Goal: Transaction & Acquisition: Purchase product/service

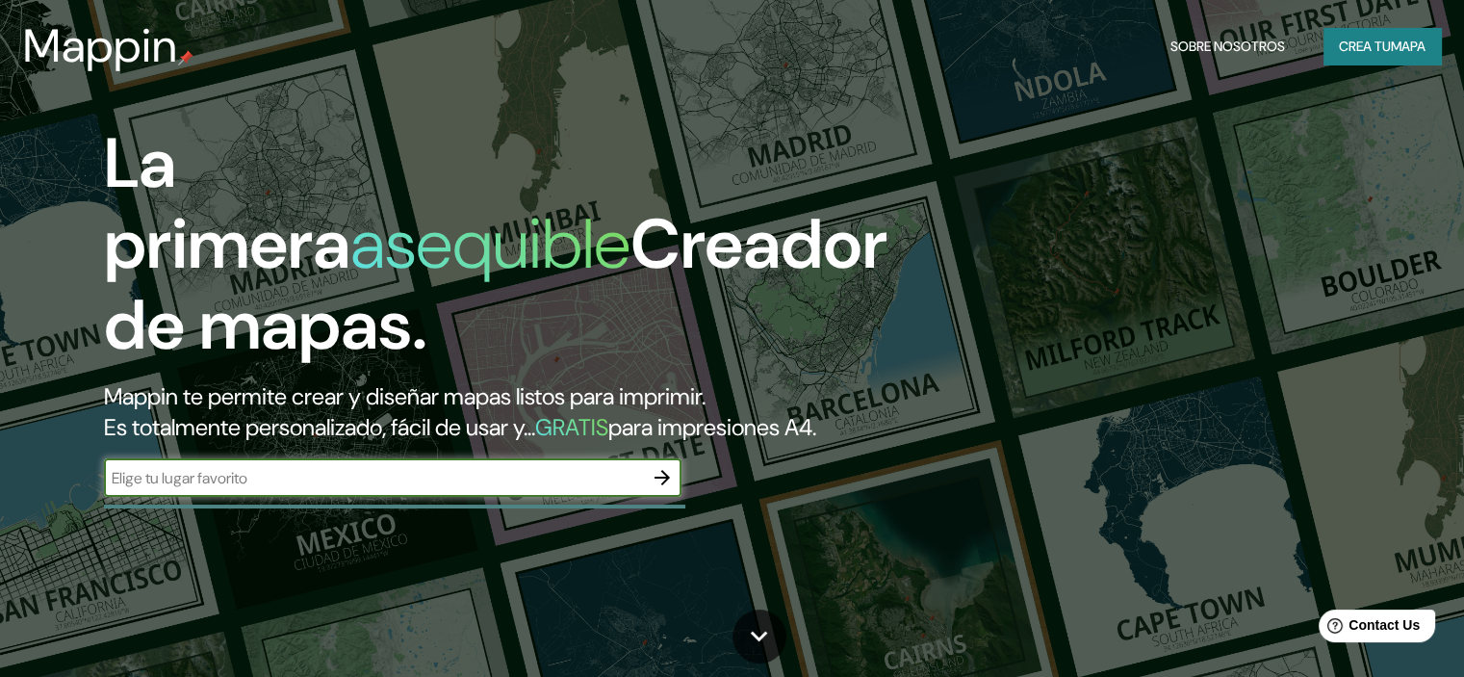
click at [1361, 44] on font "Crea tu" at bounding box center [1365, 46] width 52 height 17
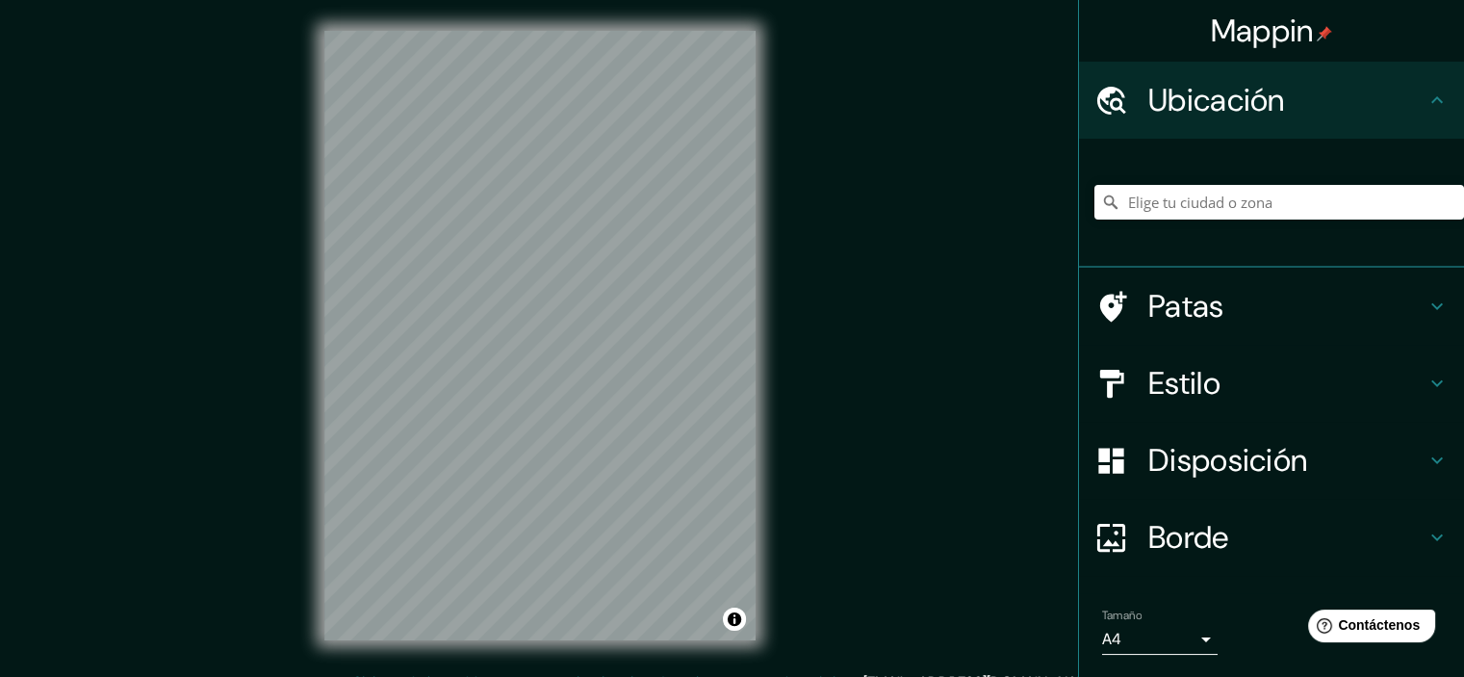
click at [817, 488] on div "Mappin Ubicación Patas Estilo Disposición Borde Elige un borde. Consejo : puede…" at bounding box center [732, 351] width 1464 height 702
click at [1182, 212] on input "Elige tu ciudad o zona" at bounding box center [1280, 202] width 370 height 35
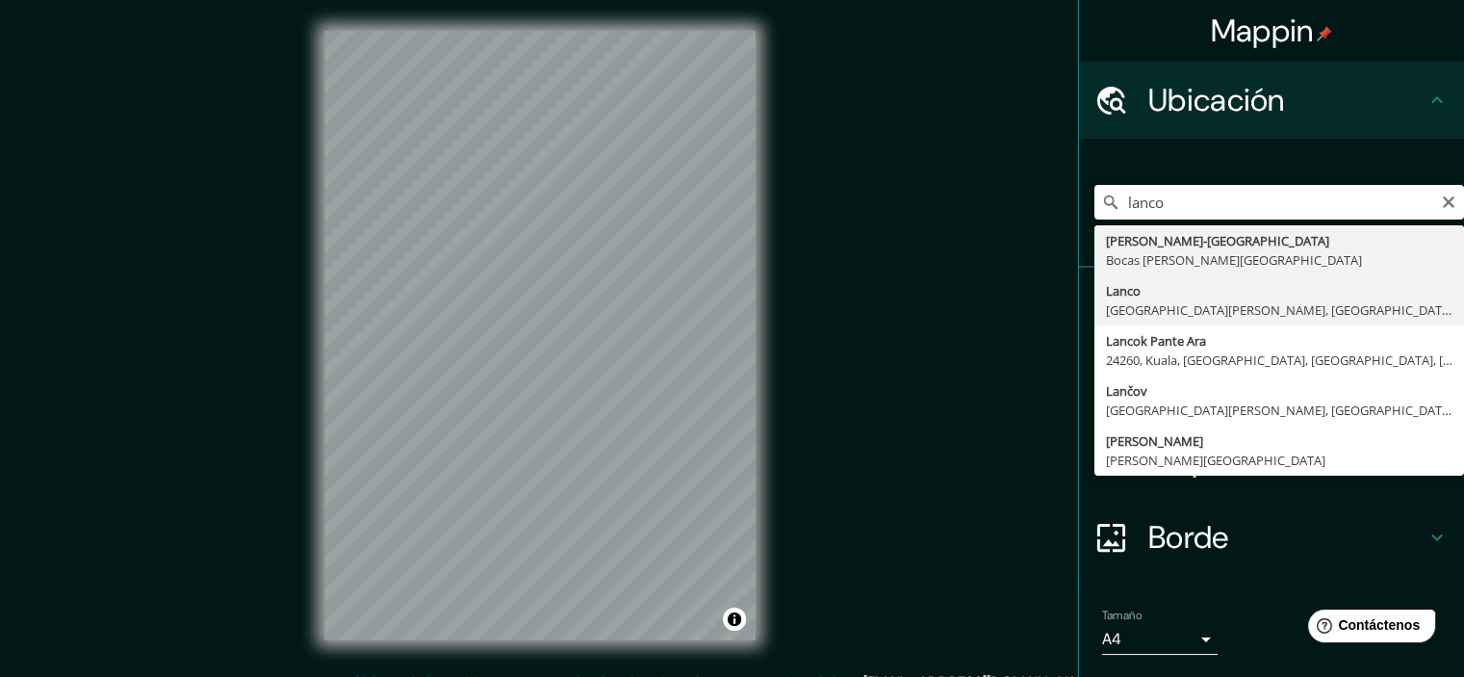
type input "Lanco, [GEOGRAPHIC_DATA][PERSON_NAME], [GEOGRAPHIC_DATA]"
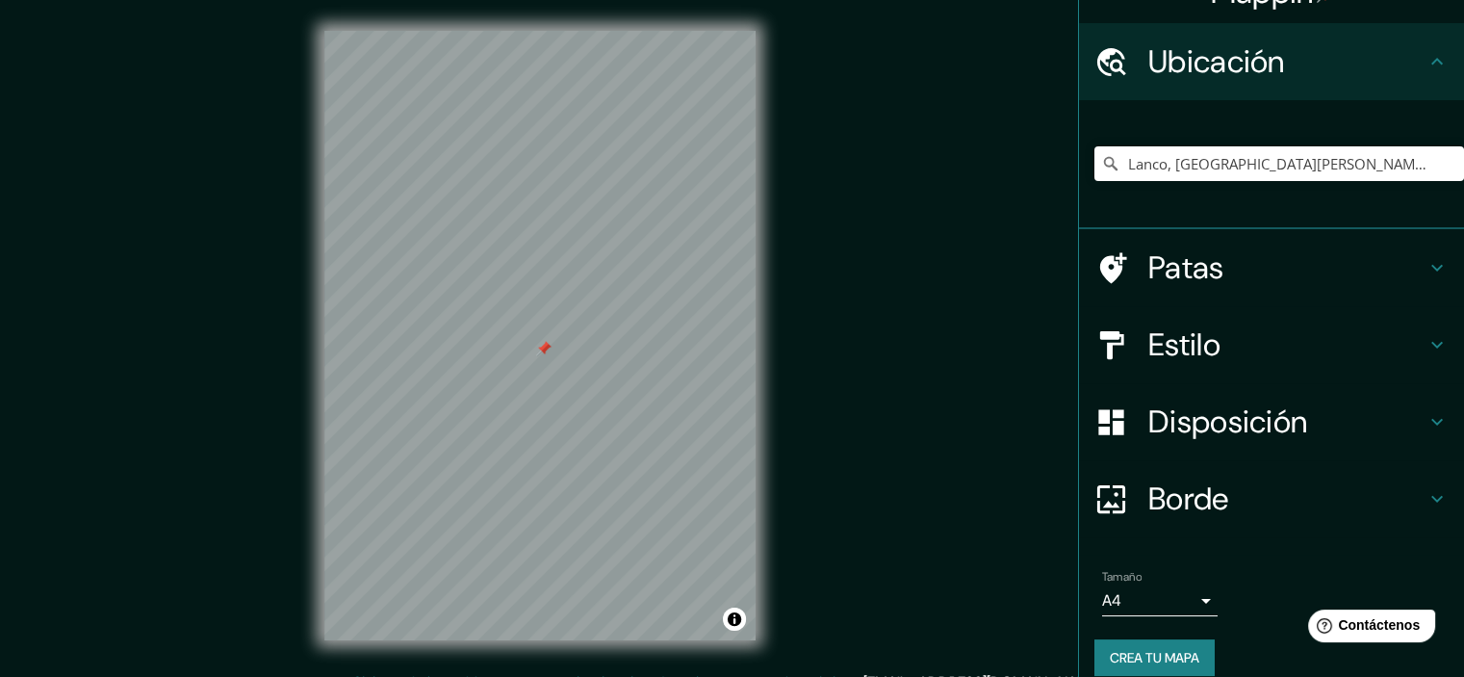
scroll to position [59, 0]
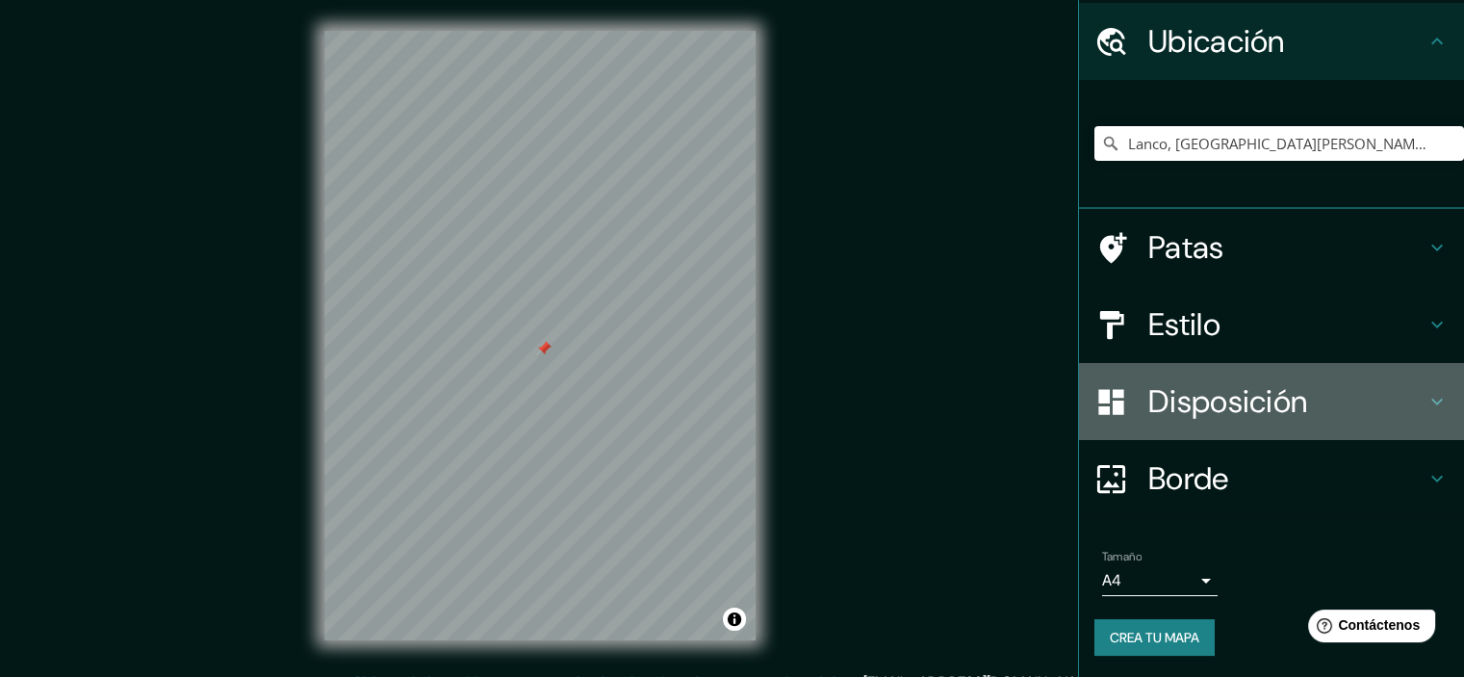
click at [1178, 414] on font "Disposición" at bounding box center [1227, 401] width 159 height 40
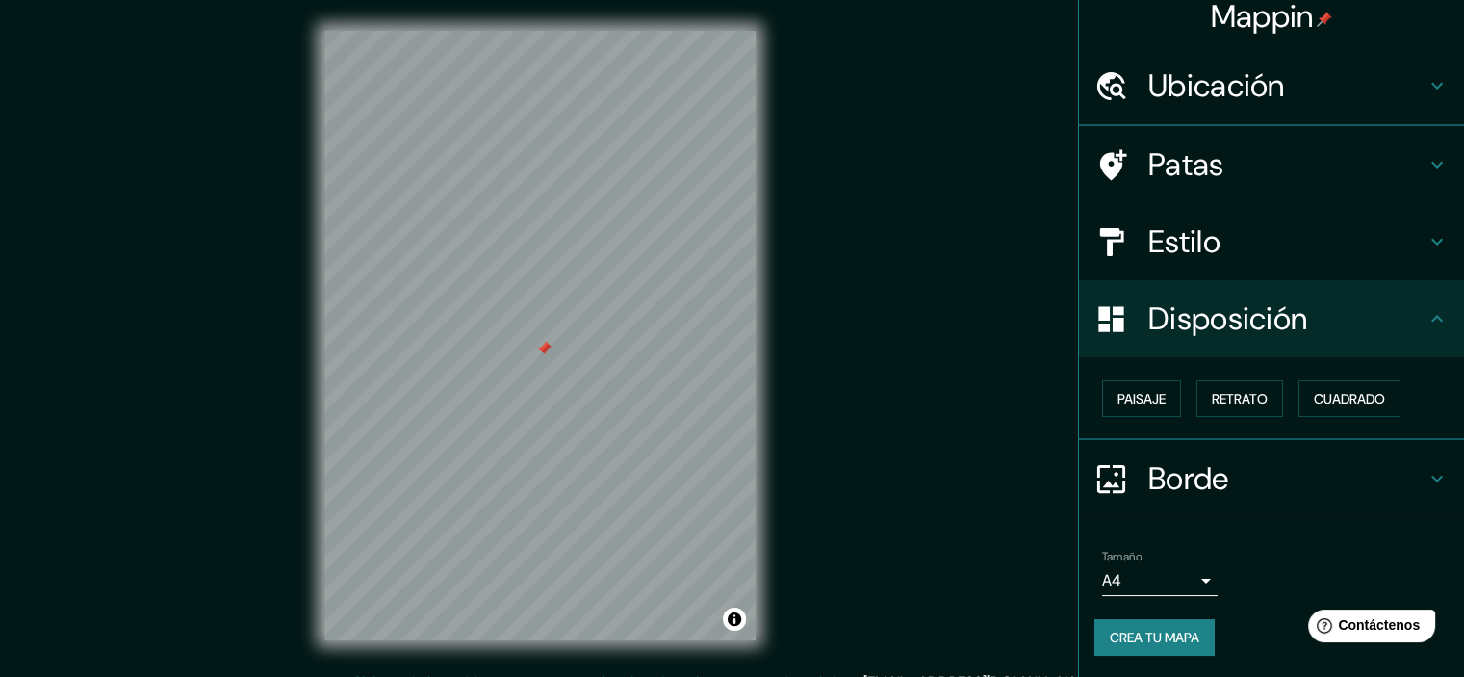
scroll to position [15, 0]
click at [1204, 325] on font "Disposición" at bounding box center [1227, 317] width 159 height 40
click at [1182, 230] on font "Estilo" at bounding box center [1184, 240] width 72 height 40
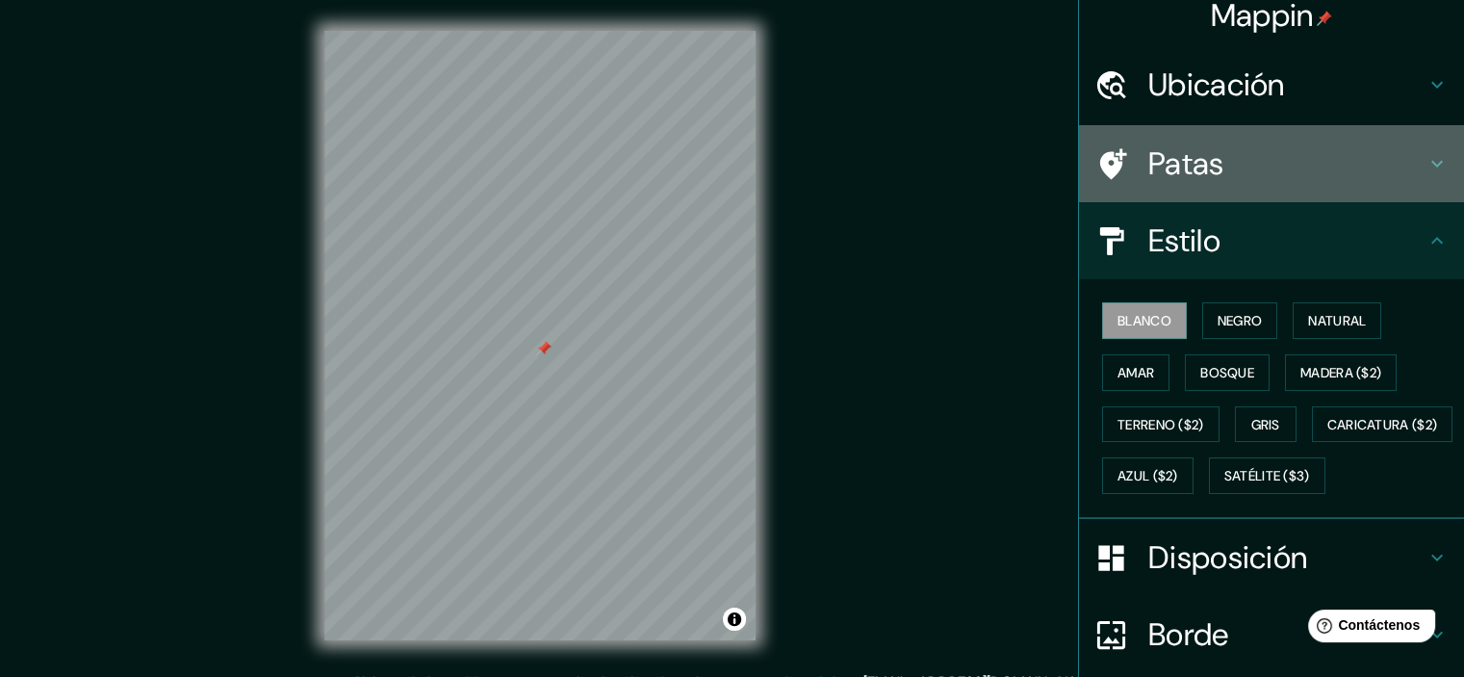
click at [1167, 180] on font "Patas" at bounding box center [1186, 163] width 76 height 40
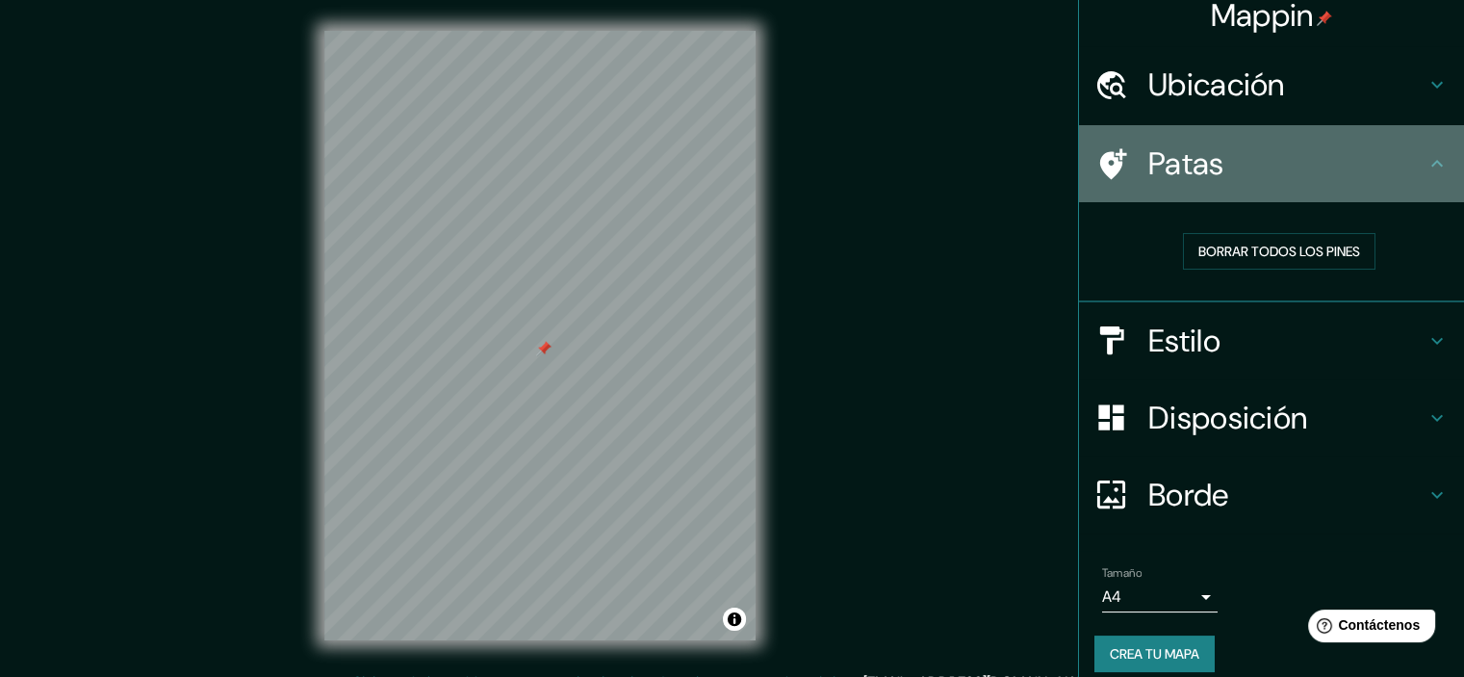
click at [1168, 183] on font "Patas" at bounding box center [1186, 163] width 76 height 40
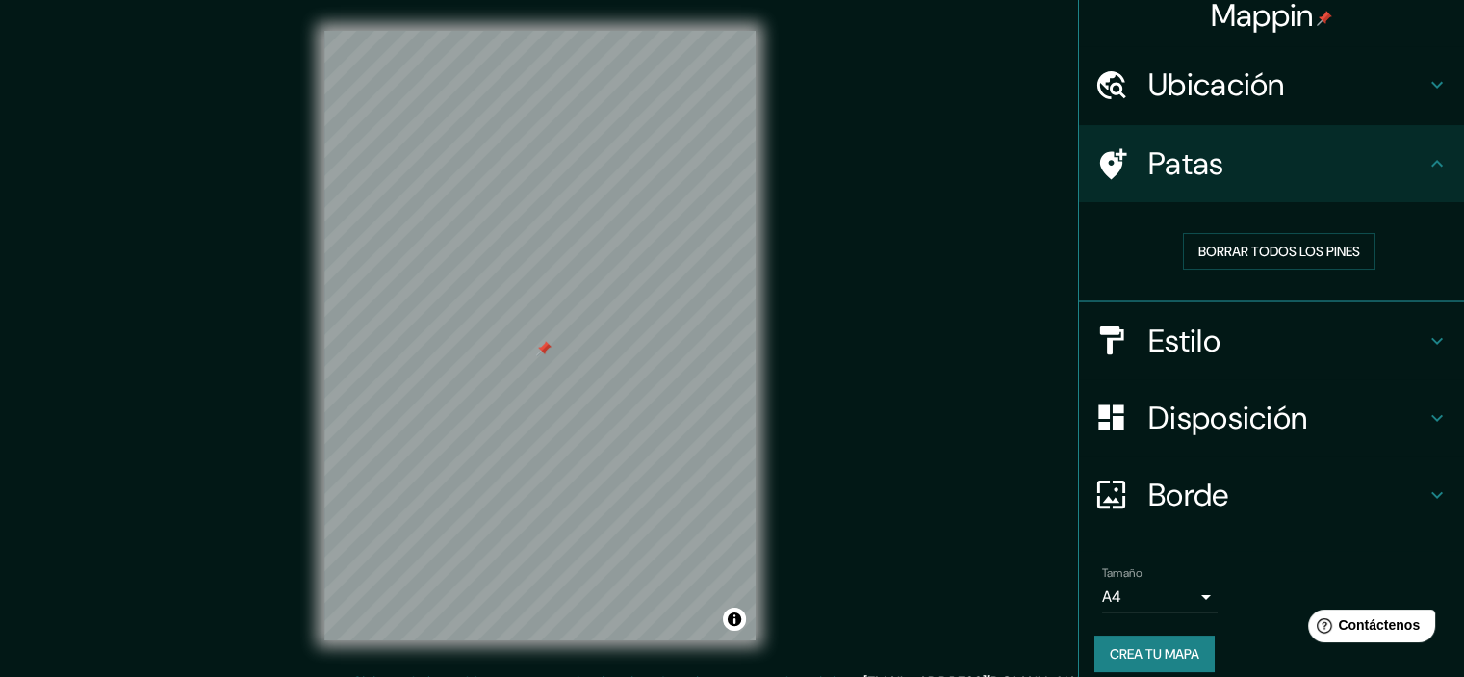
click at [1151, 94] on font "Ubicación" at bounding box center [1216, 84] width 137 height 40
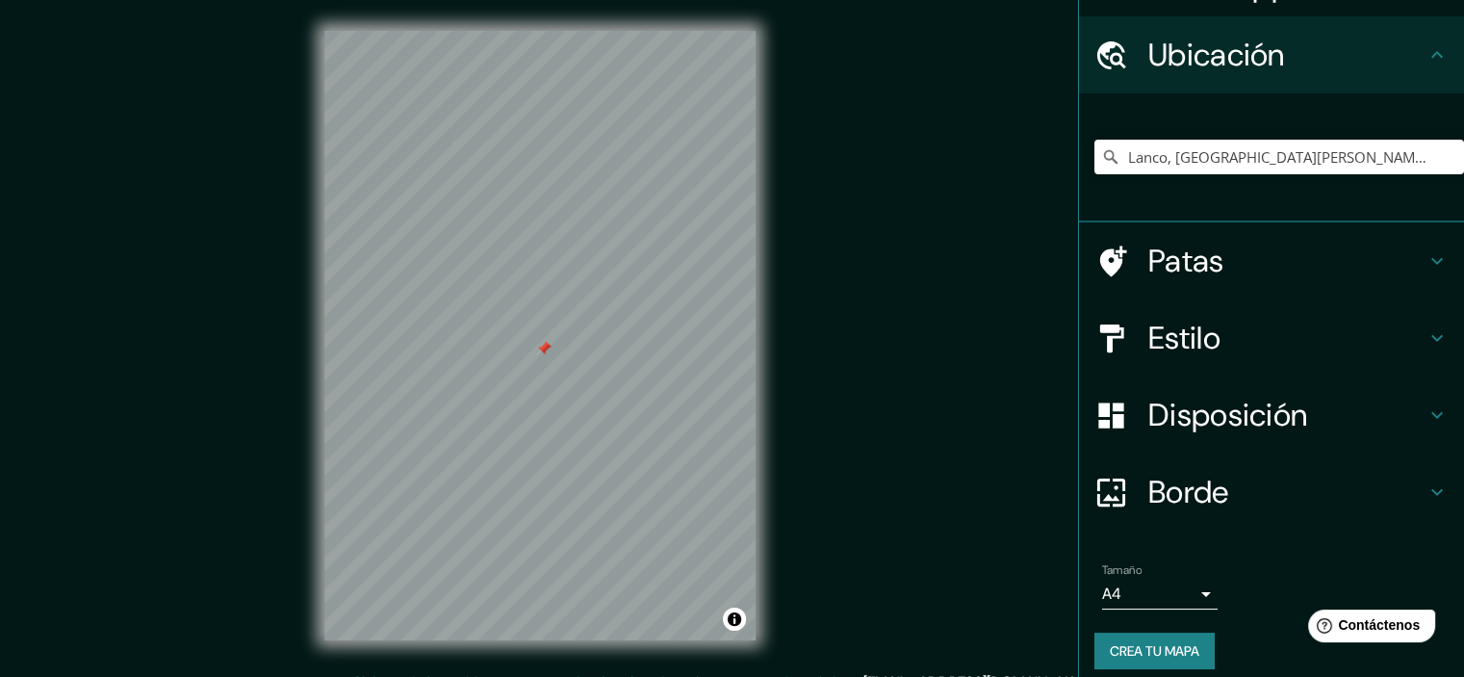
scroll to position [59, 0]
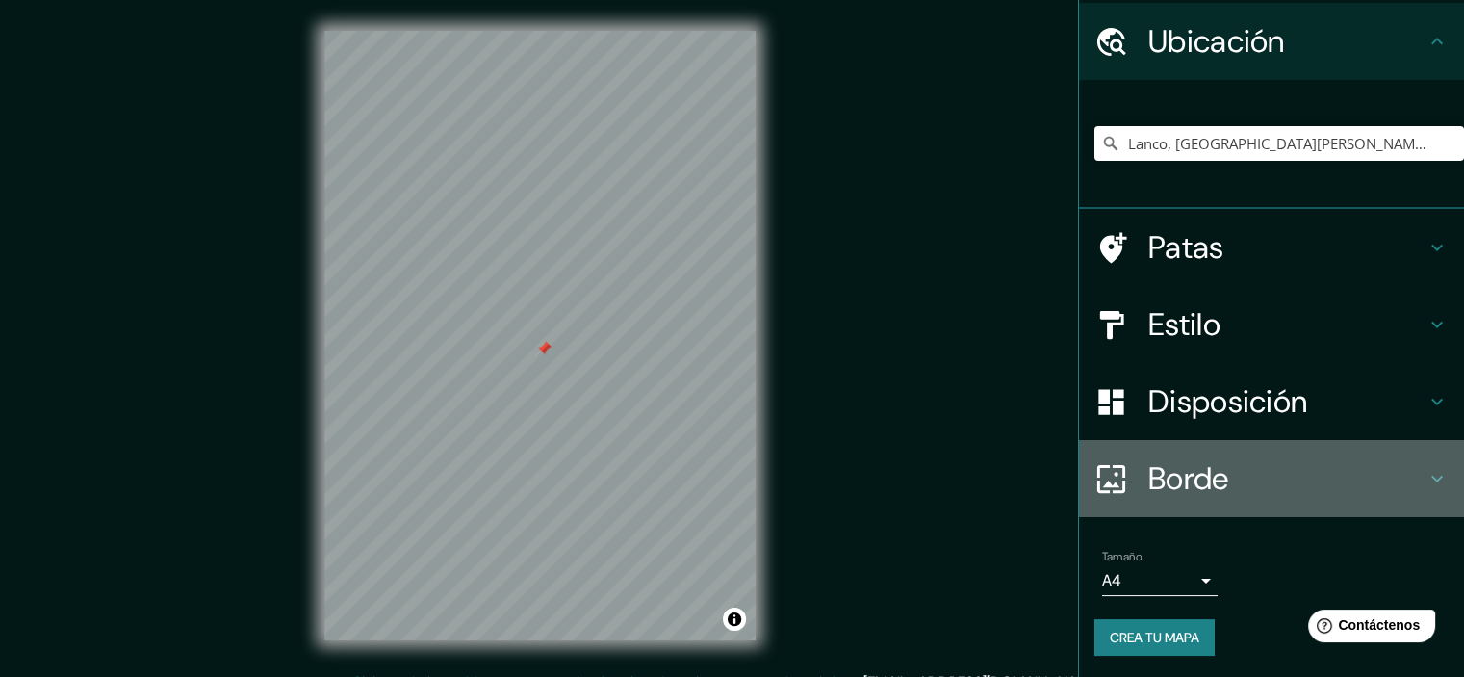
click at [1181, 471] on font "Borde" at bounding box center [1188, 478] width 81 height 40
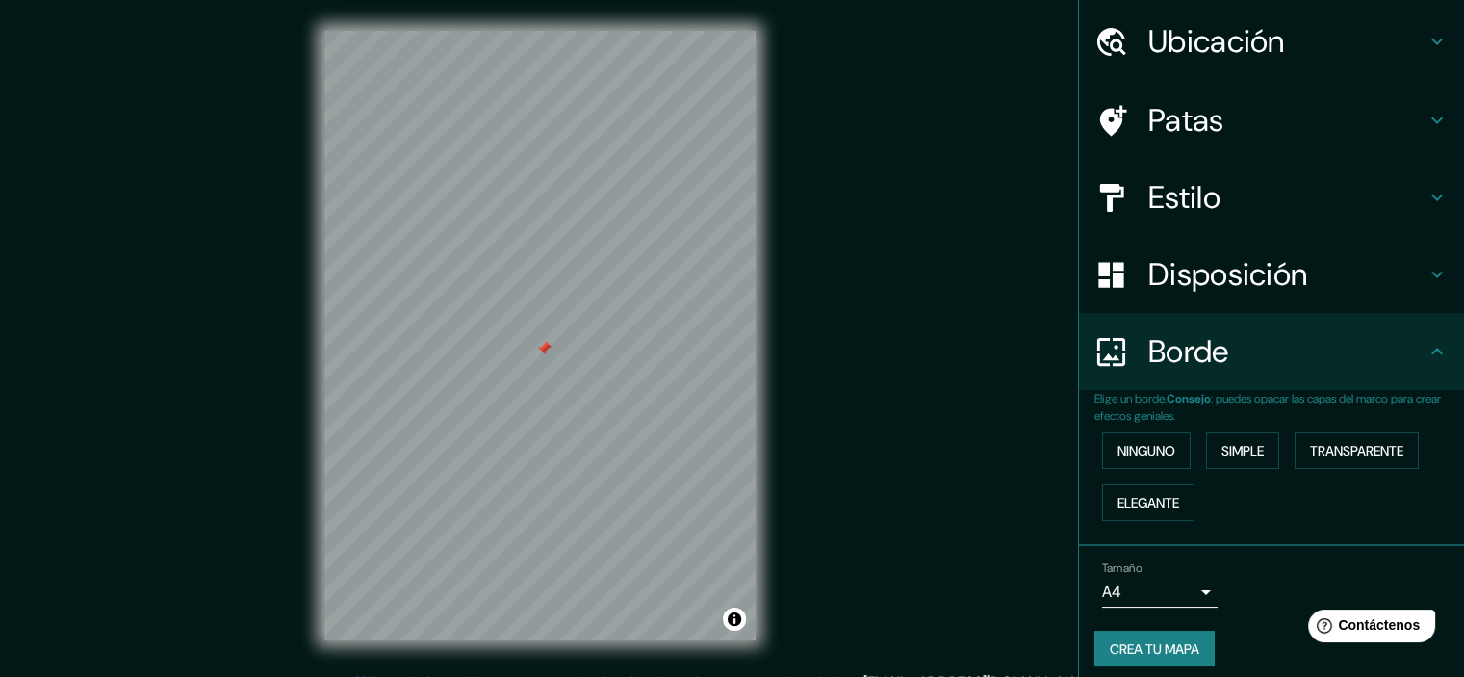
click at [1197, 349] on font "Borde" at bounding box center [1188, 351] width 81 height 40
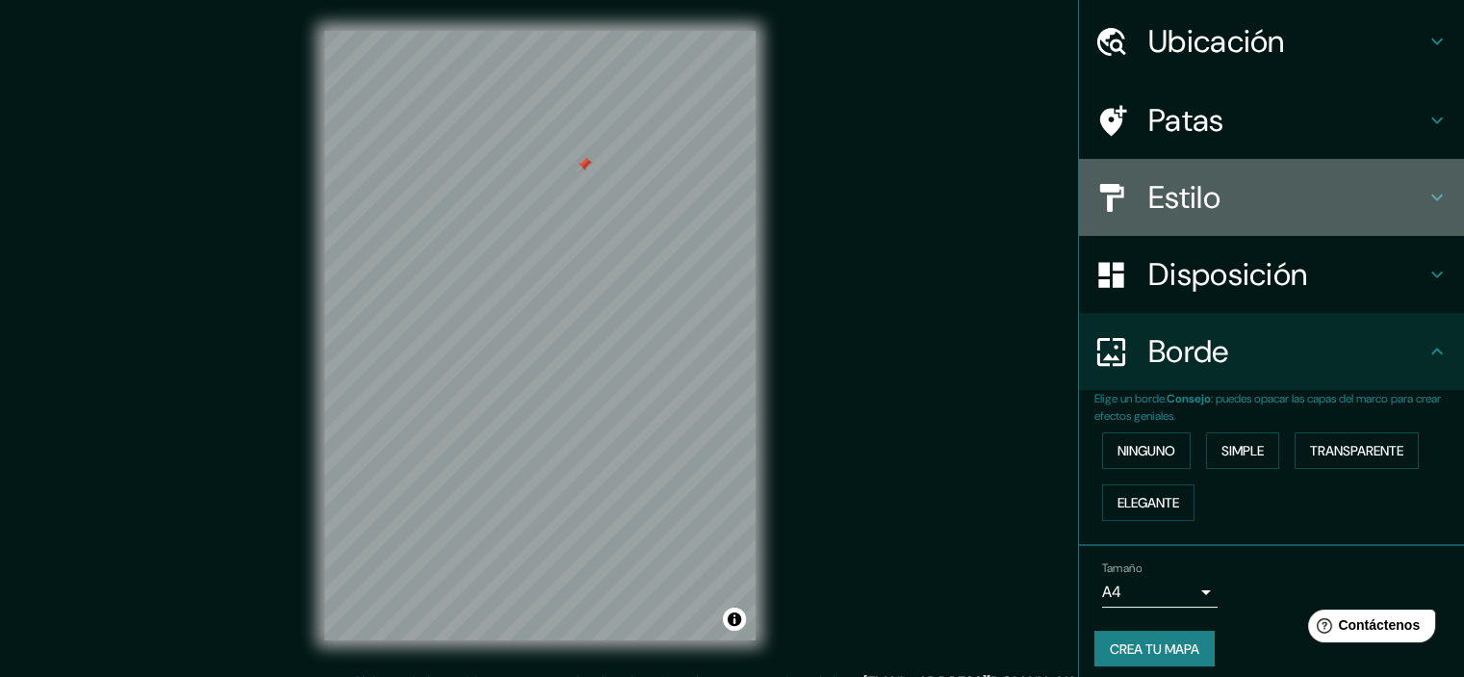
click at [1171, 194] on font "Estilo" at bounding box center [1184, 197] width 72 height 40
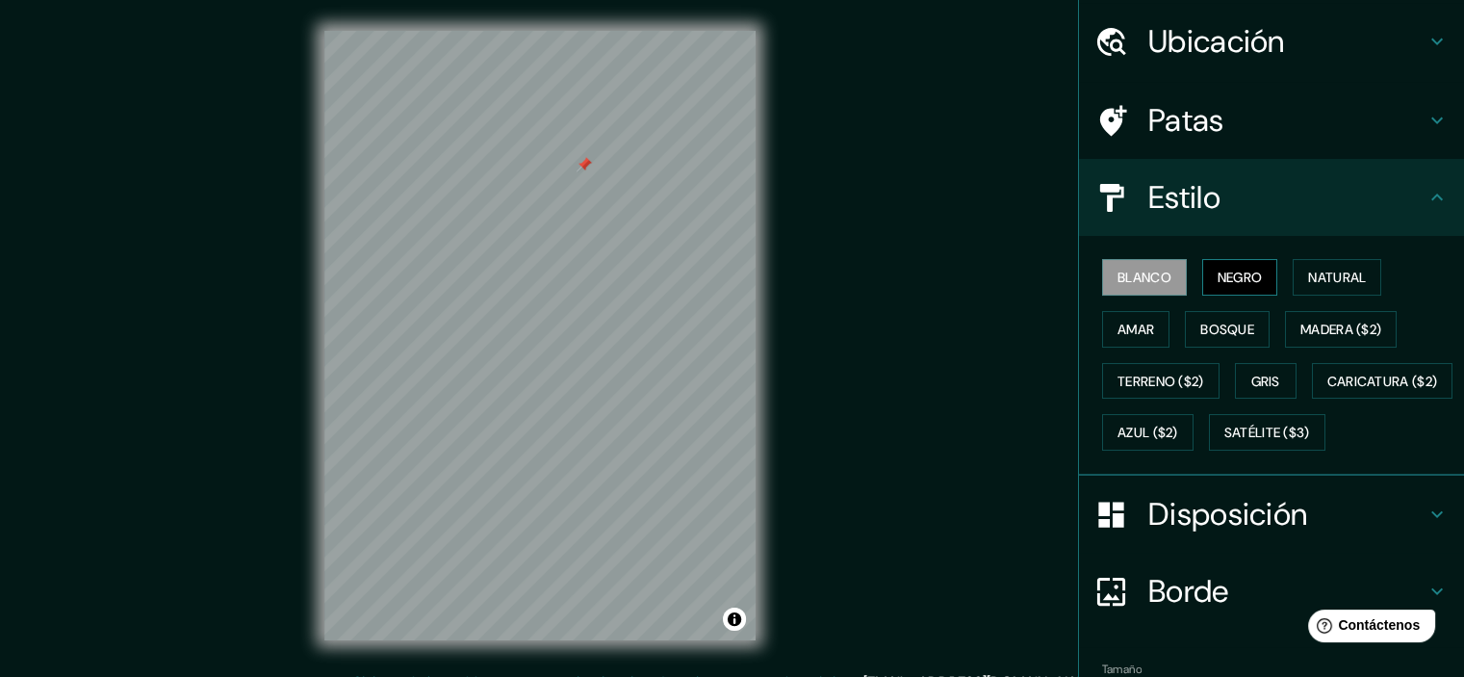
click at [1218, 269] on font "Negro" at bounding box center [1240, 277] width 45 height 17
click at [1141, 278] on font "Blanco" at bounding box center [1145, 277] width 54 height 17
click at [1151, 223] on div "Estilo" at bounding box center [1271, 197] width 385 height 77
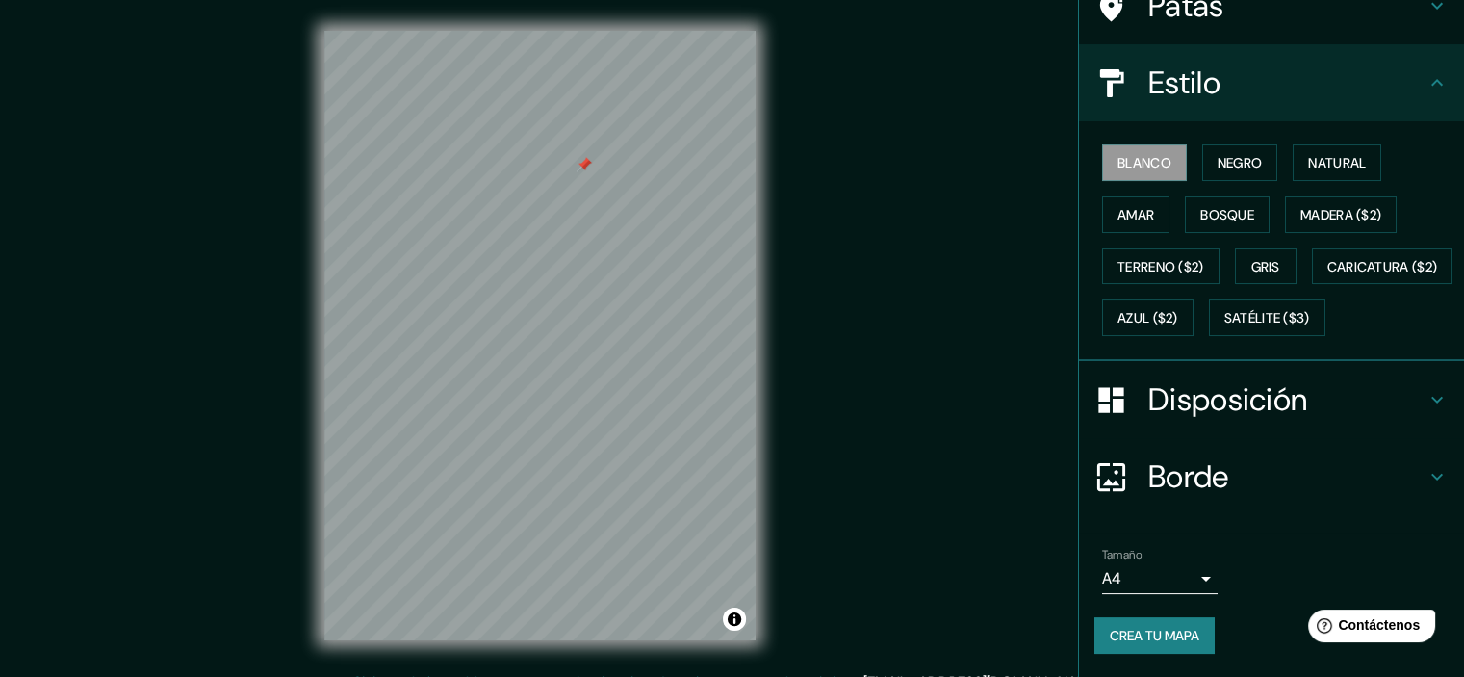
click at [1174, 430] on div "Disposición" at bounding box center [1271, 399] width 385 height 77
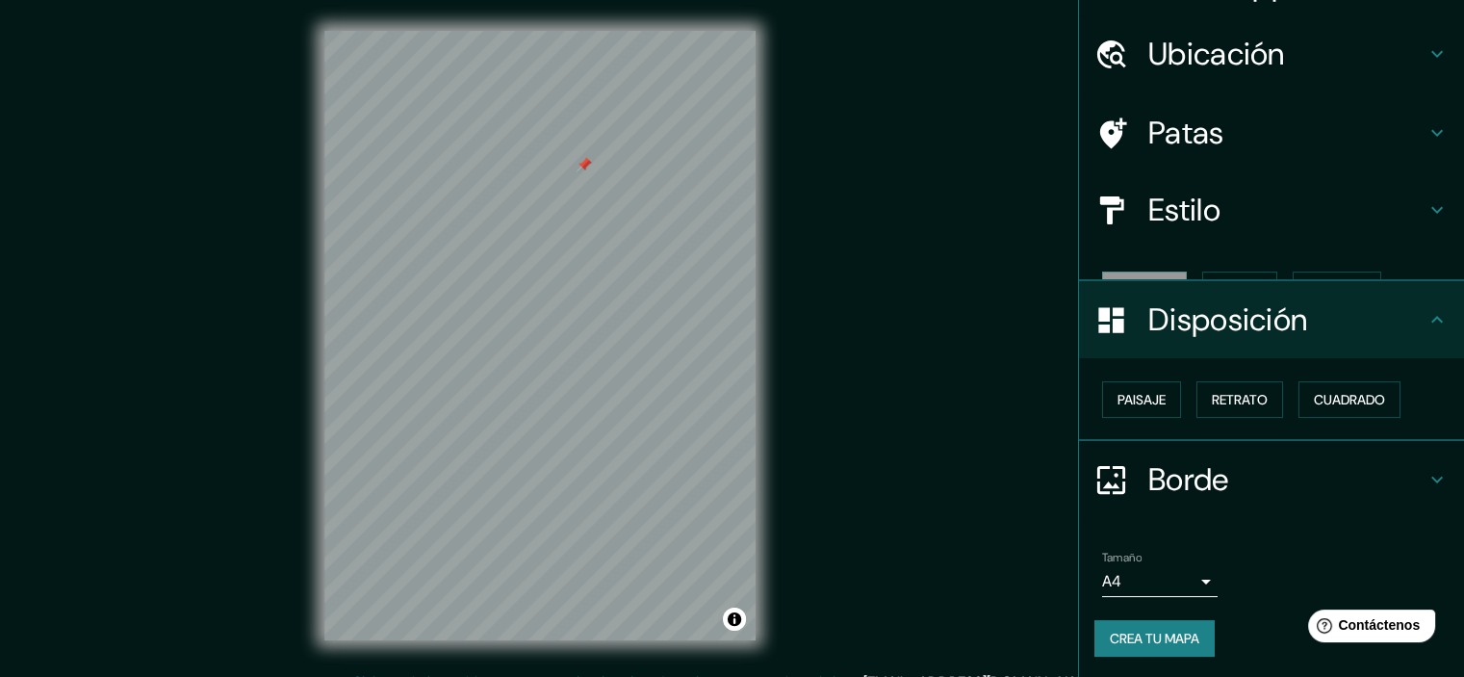
scroll to position [15, 0]
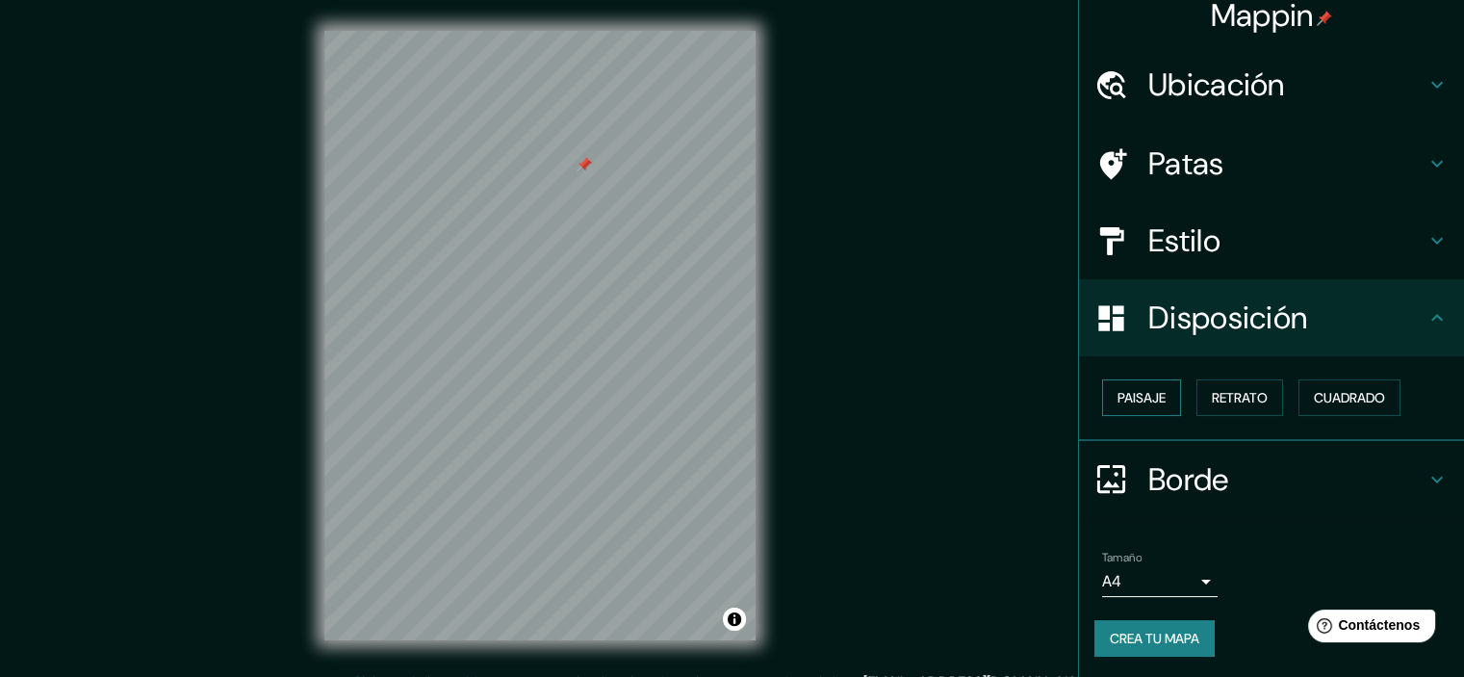
click at [1149, 401] on font "Paisaje" at bounding box center [1142, 397] width 48 height 17
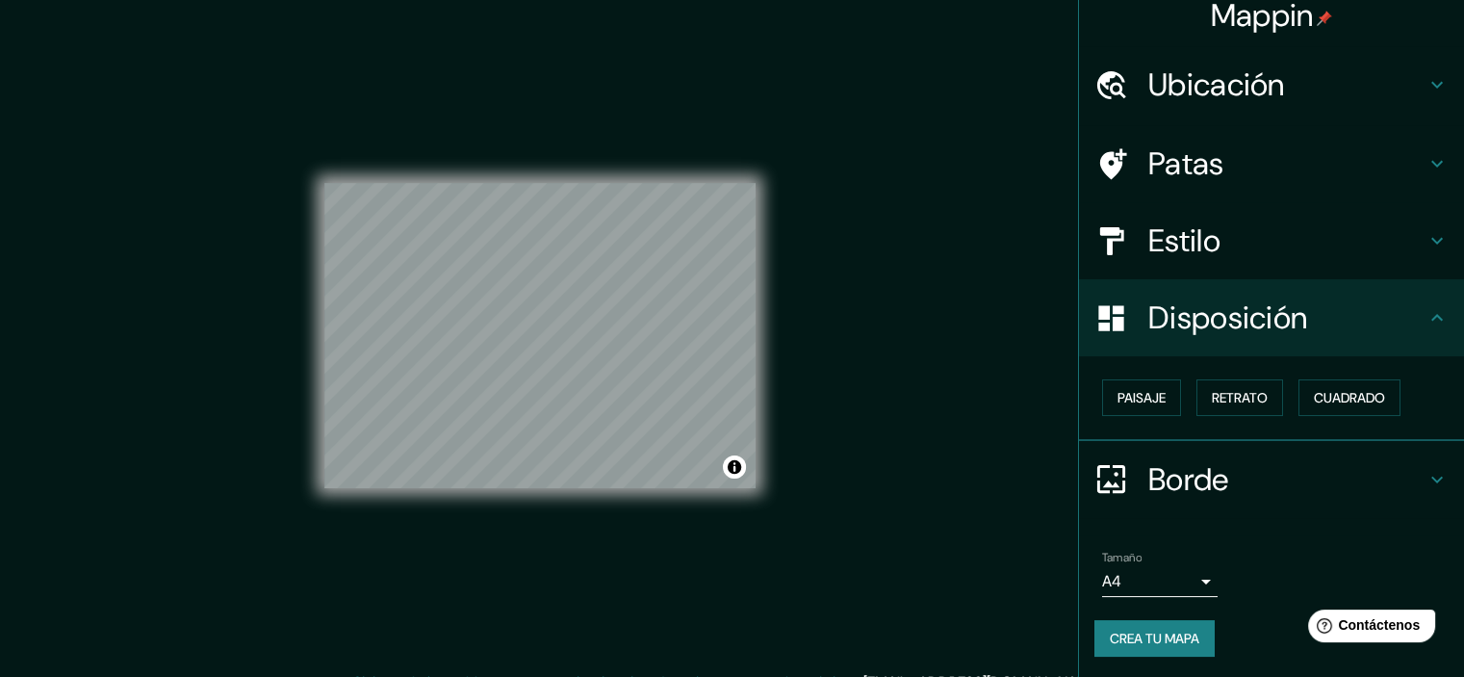
click at [1275, 395] on div "Paisaje Retrato Cuadrado" at bounding box center [1280, 398] width 370 height 52
click at [1262, 396] on button "Retrato" at bounding box center [1240, 397] width 87 height 37
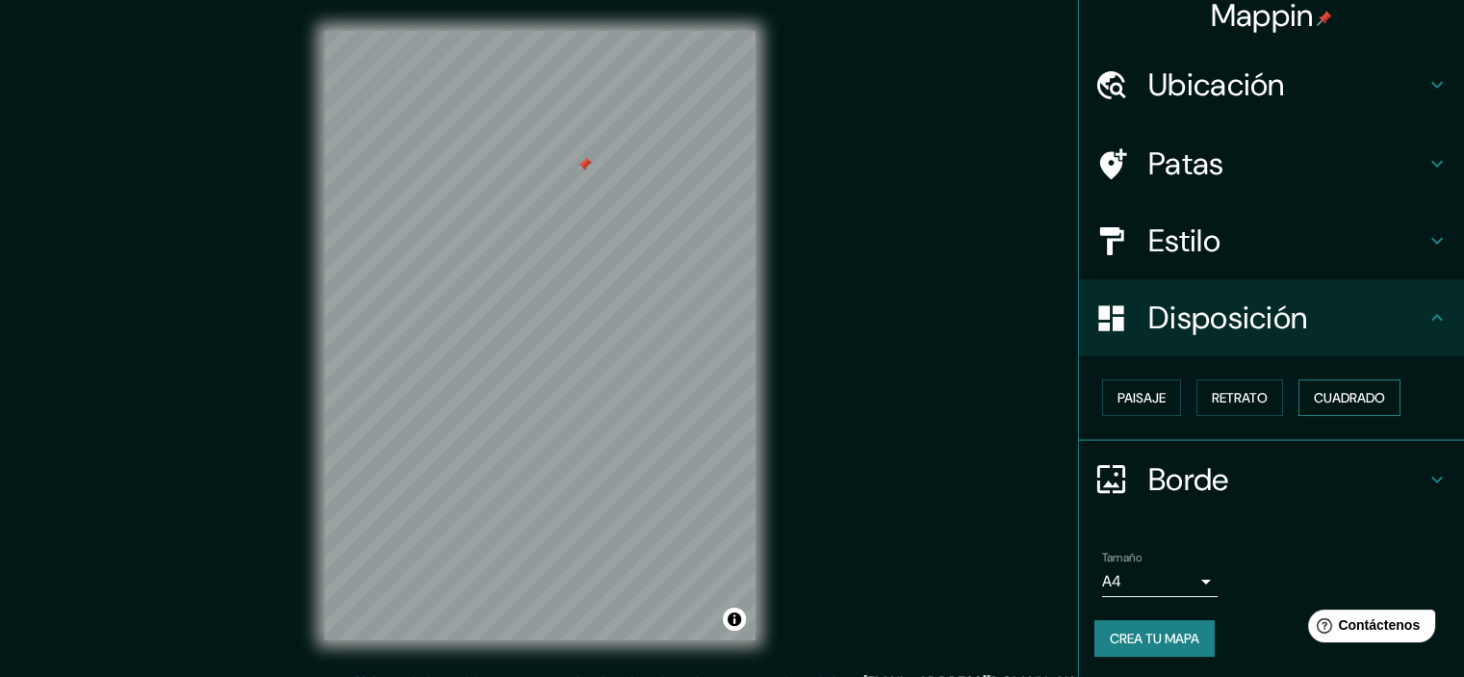
click at [1325, 392] on font "Cuadrado" at bounding box center [1349, 397] width 71 height 17
